Goal: Navigation & Orientation: Go to known website

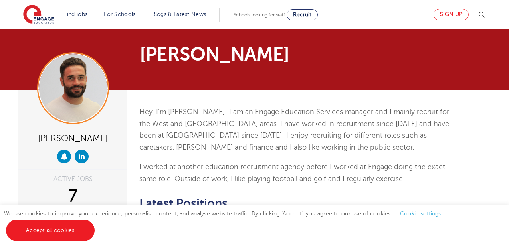
click at [453, 13] on link "Sign up" at bounding box center [451, 15] width 35 height 12
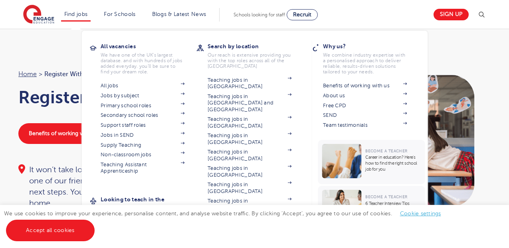
click at [74, 14] on link "Find jobs" at bounding box center [76, 14] width 24 height 6
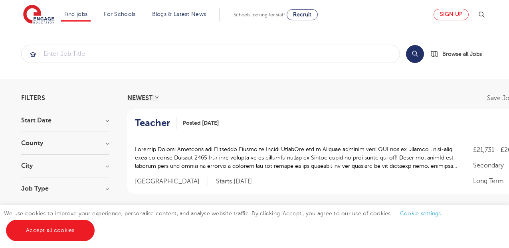
click at [459, 15] on link "Sign up" at bounding box center [451, 15] width 35 height 12
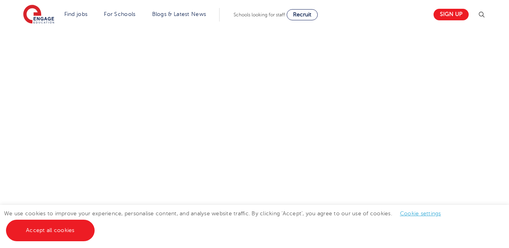
scroll to position [393, 0]
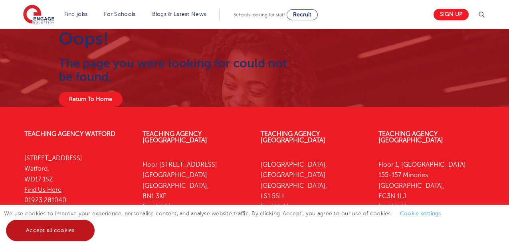
click at [70, 232] on link "Accept all cookies" at bounding box center [50, 231] width 89 height 22
